Goal: Check status: Check status

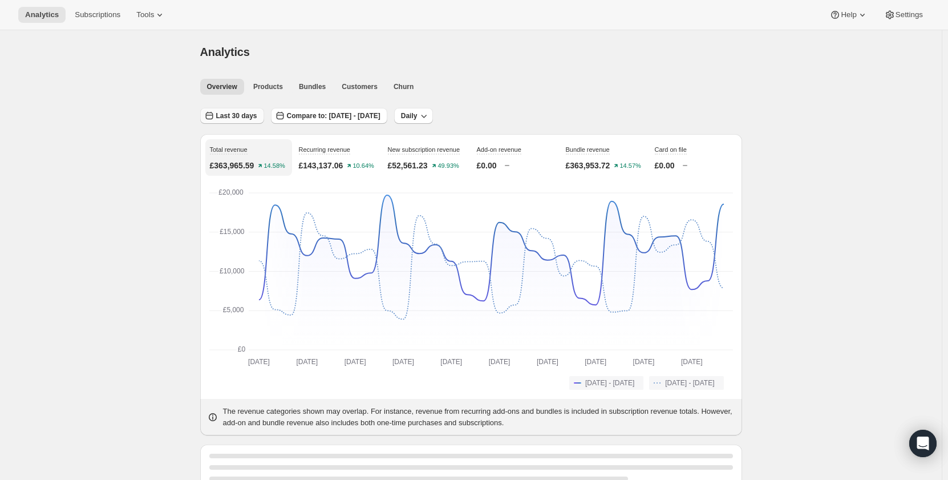
click at [244, 115] on span "Last 30 days" at bounding box center [236, 115] width 41 height 9
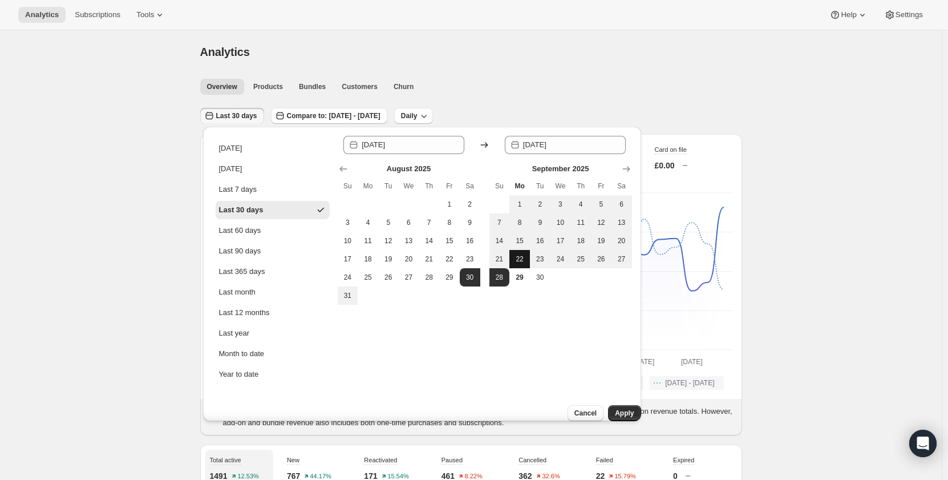
click at [517, 260] on span "22" at bounding box center [519, 258] width 11 height 9
type input "[DATE]"
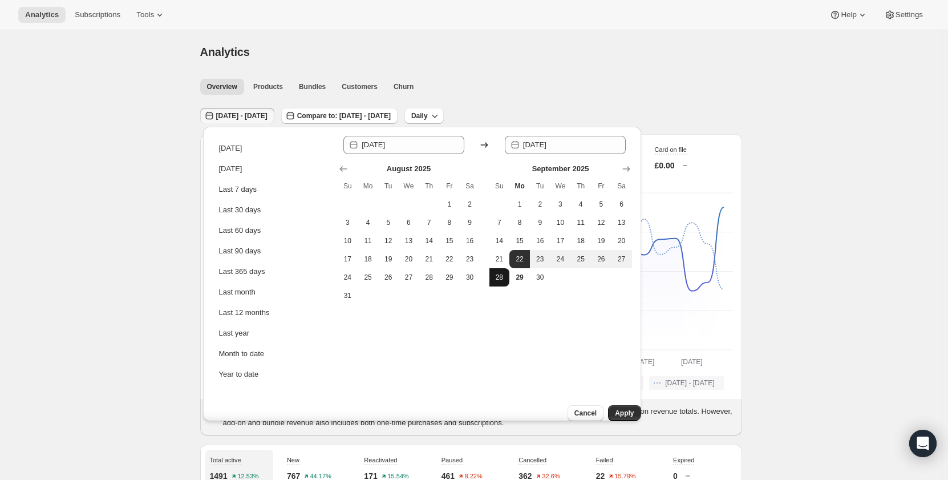
click at [499, 276] on span "28" at bounding box center [499, 277] width 11 height 9
type input "[DATE]"
click at [624, 408] on span "Apply" at bounding box center [624, 412] width 19 height 9
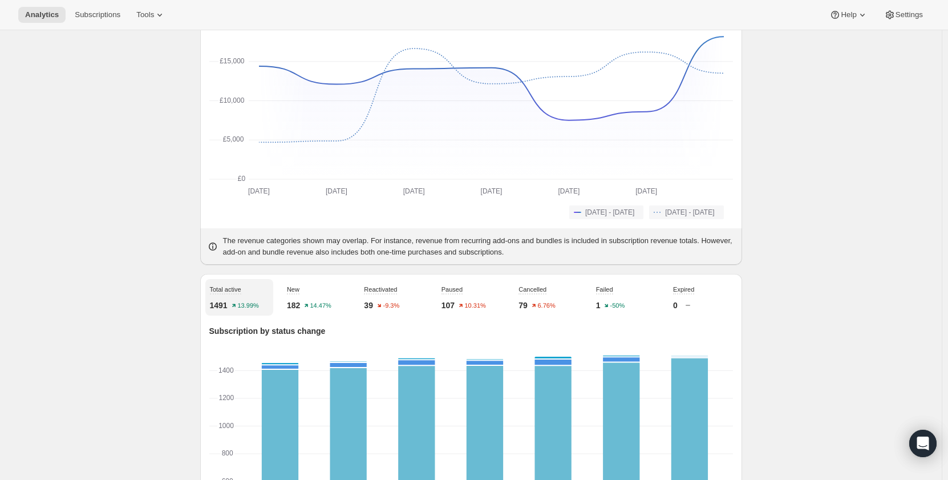
scroll to position [171, 0]
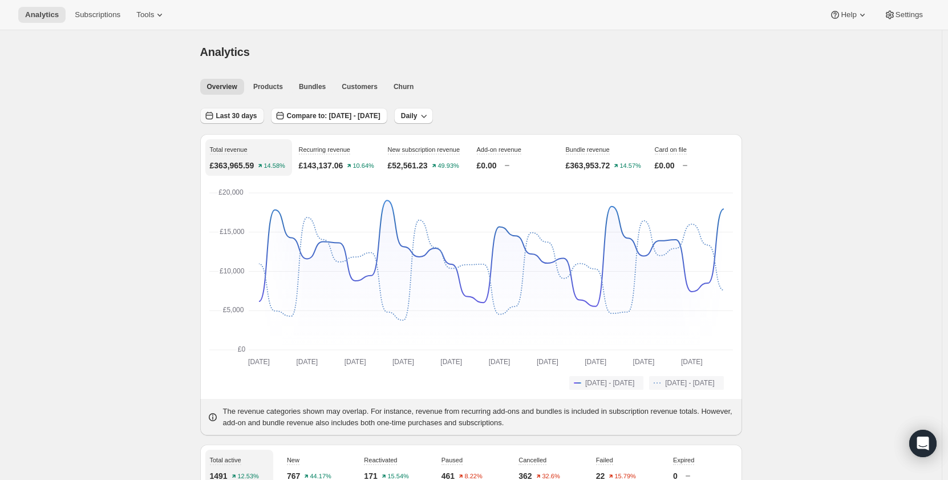
click at [245, 118] on span "Last 30 days" at bounding box center [236, 115] width 41 height 9
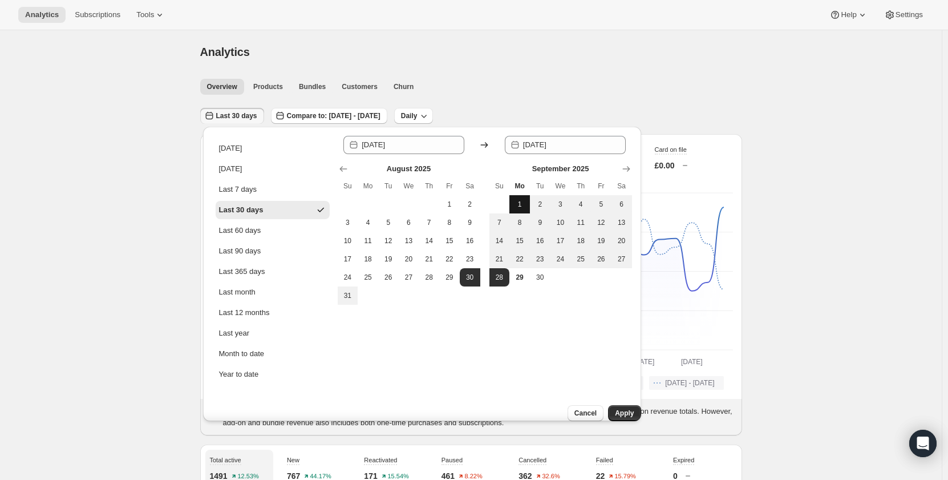
click at [517, 205] on span "1" at bounding box center [519, 204] width 11 height 9
type input "[DATE]"
click at [504, 278] on span "28" at bounding box center [499, 277] width 11 height 9
type input "[DATE]"
click at [615, 408] on span "Apply" at bounding box center [624, 412] width 19 height 9
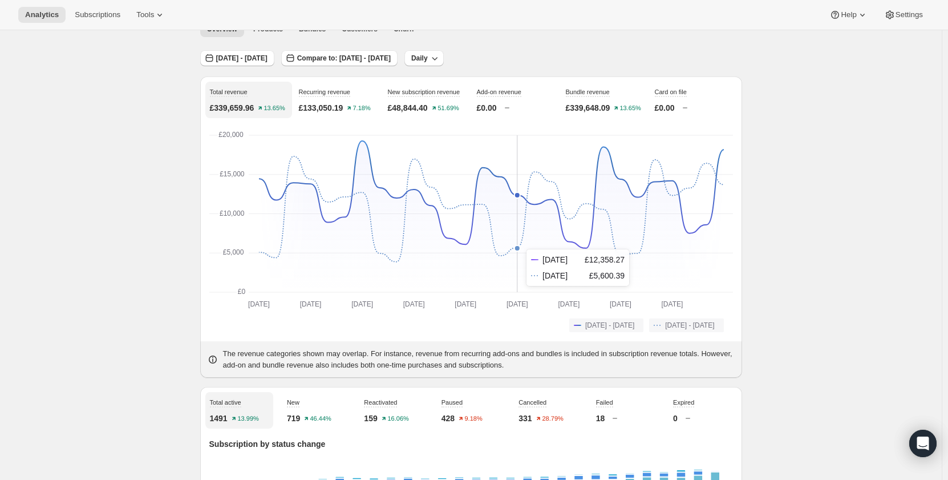
scroll to position [114, 0]
